Goal: Book appointment/travel/reservation

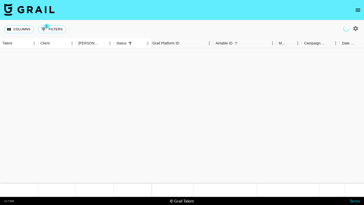
scroll to position [186, 43]
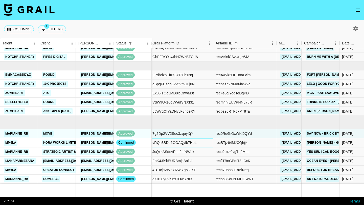
click at [155, 144] on div "vRQn3BDe6GOAQylb7HeL" at bounding box center [174, 142] width 44 height 5
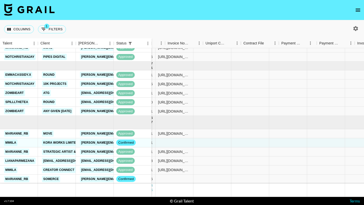
scroll to position [186, 708]
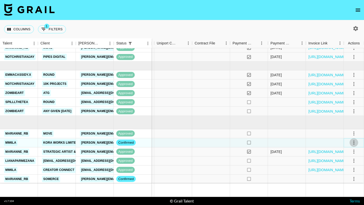
click at [353, 142] on icon "select merge strategy" at bounding box center [354, 143] width 6 height 6
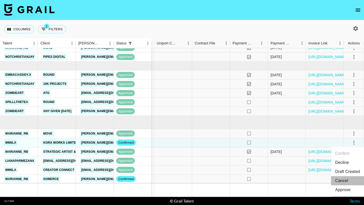
click at [340, 181] on li "Cancel" at bounding box center [347, 180] width 33 height 9
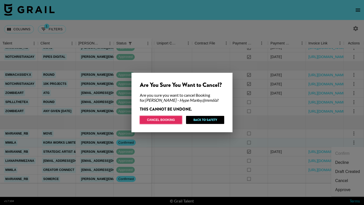
click at [170, 121] on button "Cancel Booking" at bounding box center [161, 120] width 42 height 8
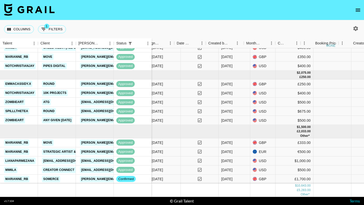
scroll to position [177, 183]
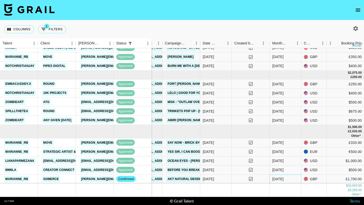
click at [286, 178] on div "[DATE]" at bounding box center [285, 179] width 32 height 9
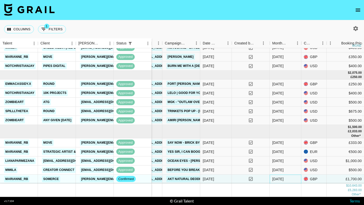
click at [286, 178] on div "[DATE]" at bounding box center [285, 179] width 32 height 9
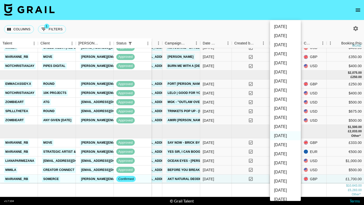
click at [287, 126] on li "[DATE]" at bounding box center [285, 126] width 31 height 9
type input "[DATE]"
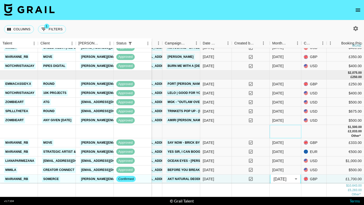
click at [271, 132] on div at bounding box center [285, 131] width 32 height 13
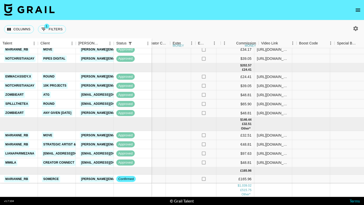
scroll to position [185, 413]
